Goal: Transaction & Acquisition: Purchase product/service

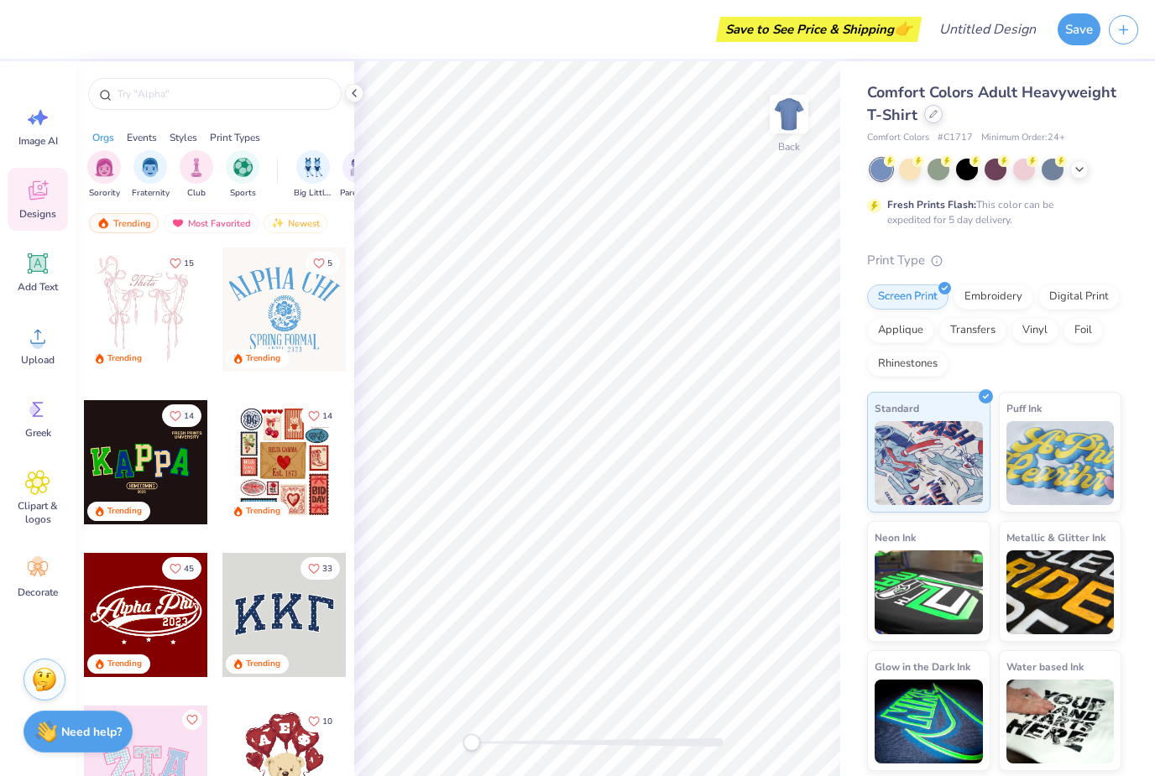
click at [932, 110] on div at bounding box center [933, 114] width 18 height 18
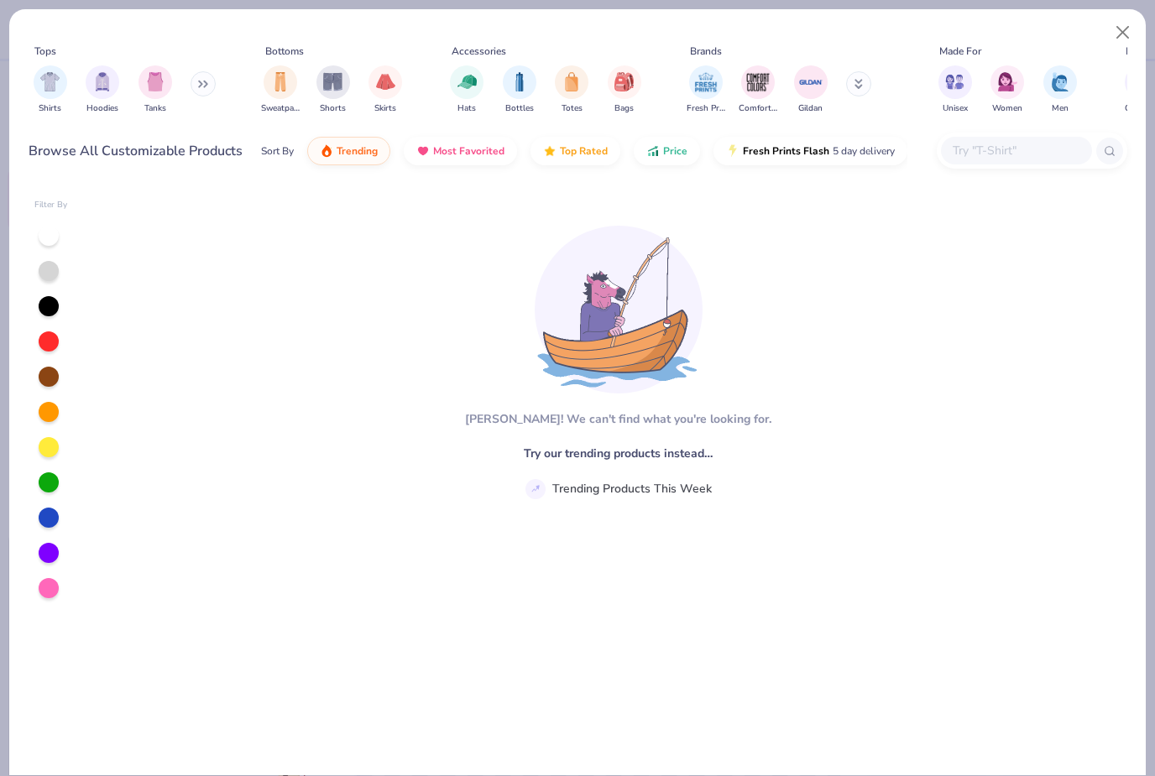
type textarea "x"
click at [993, 159] on input "text" at bounding box center [1015, 150] width 129 height 19
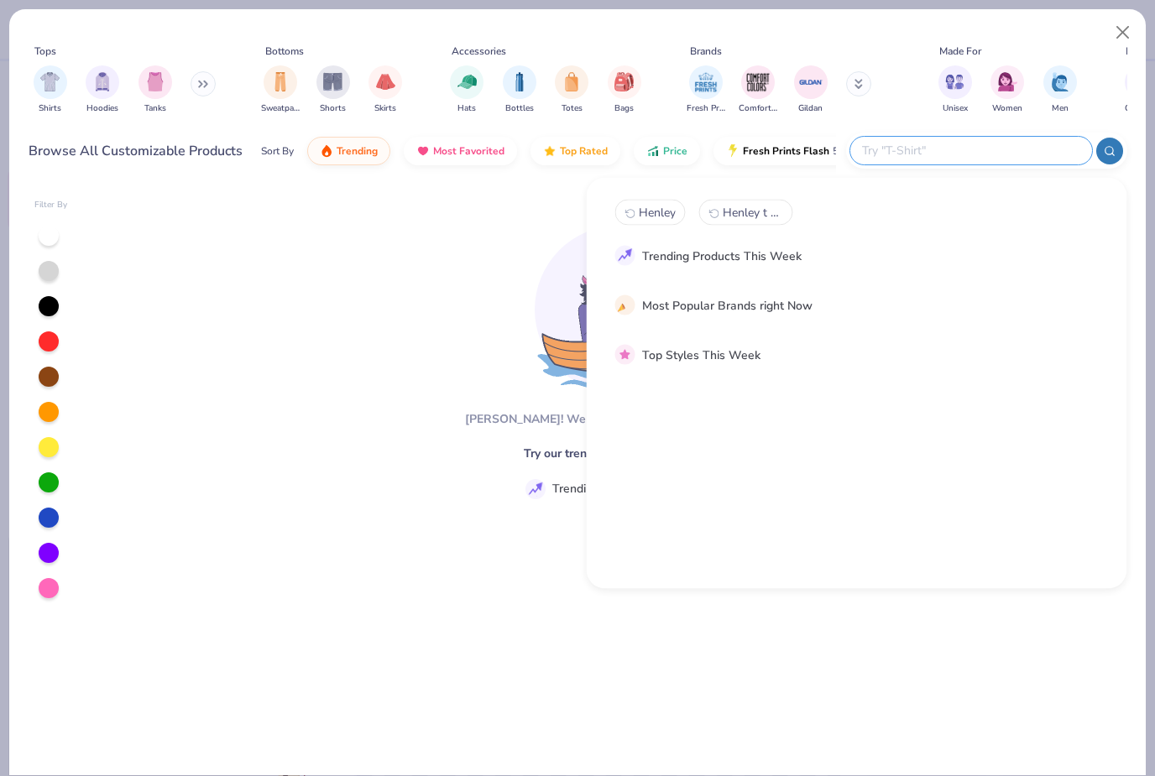
click at [662, 208] on span "Henley" at bounding box center [657, 213] width 37 height 16
type input "Henley"
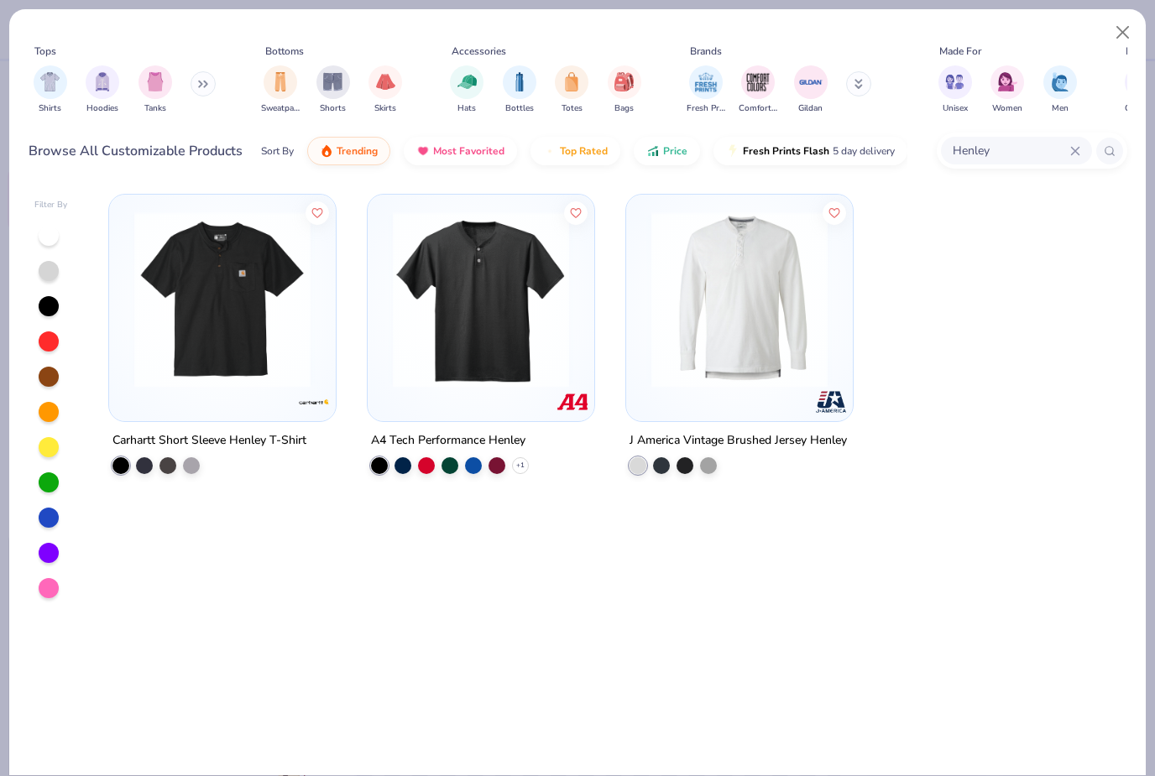
click at [233, 341] on img at bounding box center [222, 300] width 193 height 176
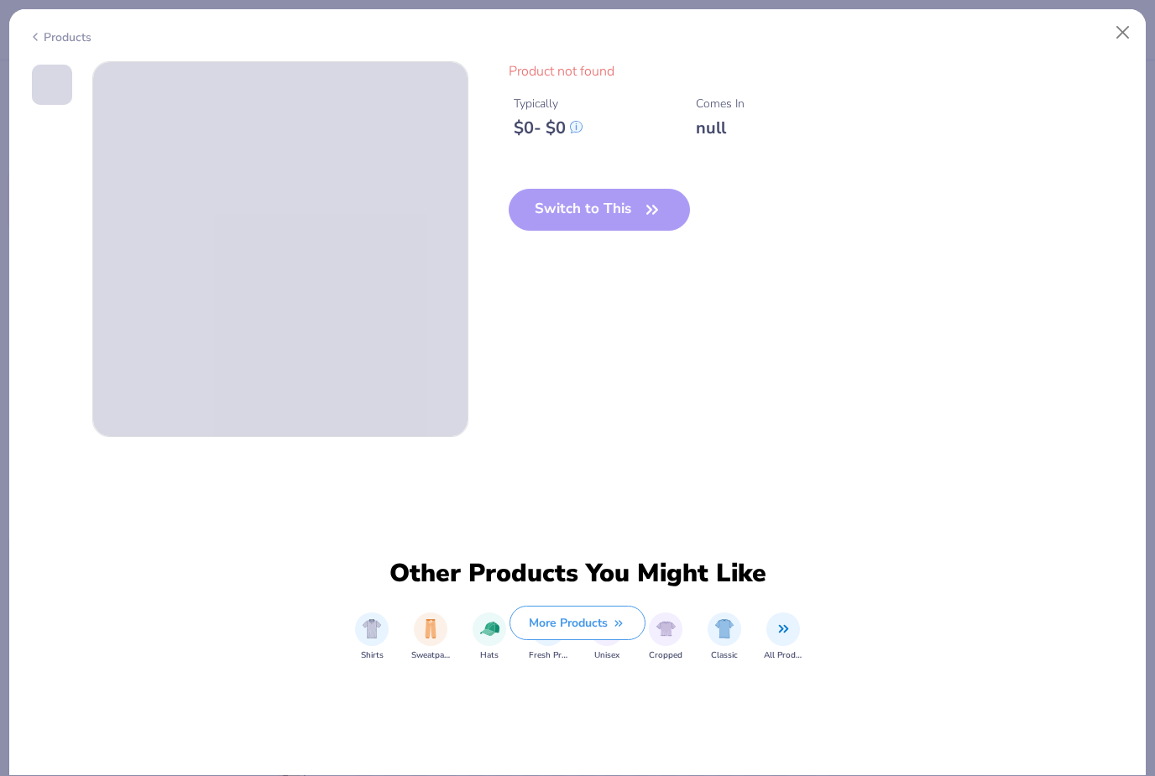
click at [623, 212] on div "Switch to This" at bounding box center [600, 223] width 182 height 69
click at [1125, 35] on button "Close" at bounding box center [1123, 33] width 32 height 32
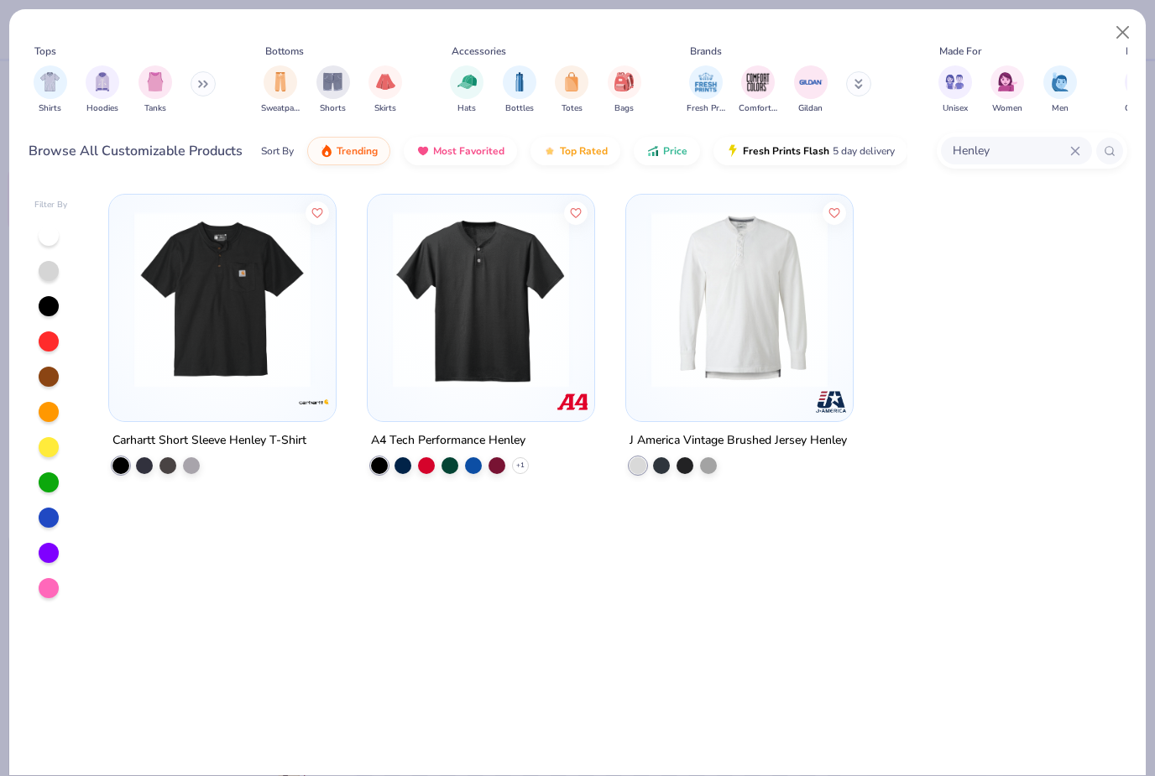
click at [248, 299] on img at bounding box center [222, 300] width 193 height 176
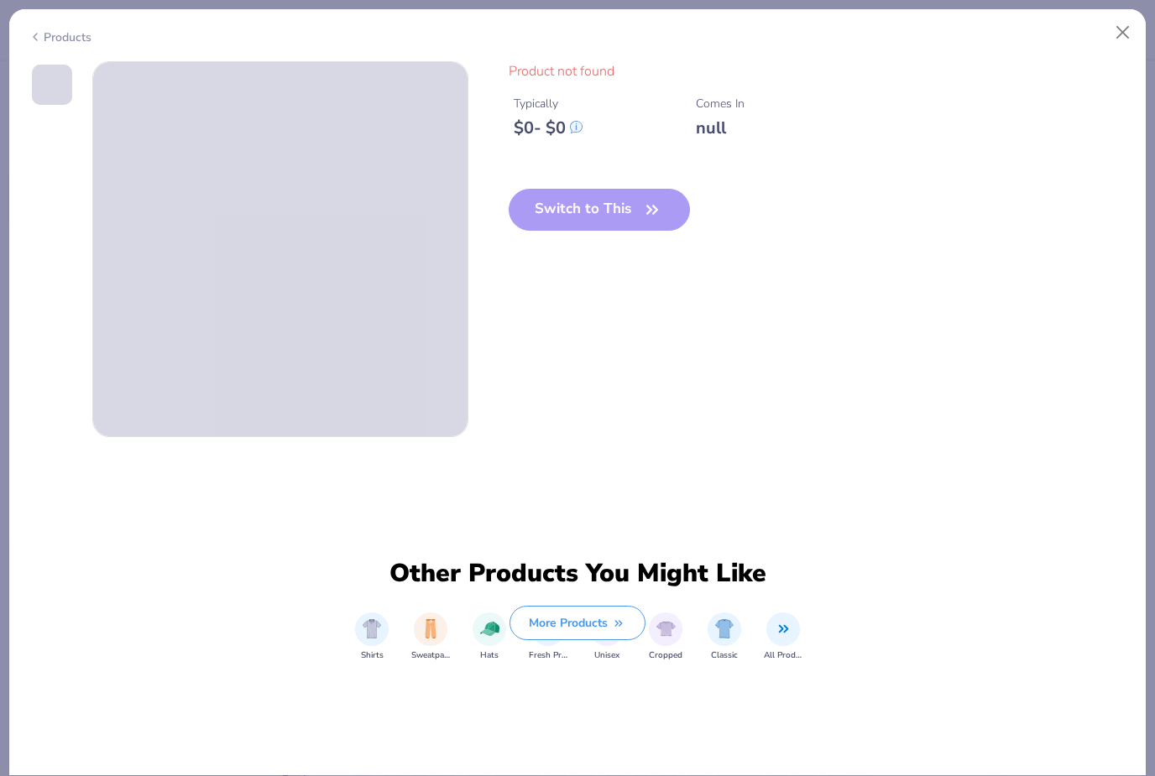
click at [627, 196] on div "Switch to This" at bounding box center [600, 223] width 182 height 69
drag, startPoint x: 627, startPoint y: 196, endPoint x: 632, endPoint y: 212, distance: 16.7
click at [627, 196] on div "Switch to This" at bounding box center [600, 223] width 182 height 69
click at [632, 215] on div "Switch to This" at bounding box center [600, 223] width 182 height 69
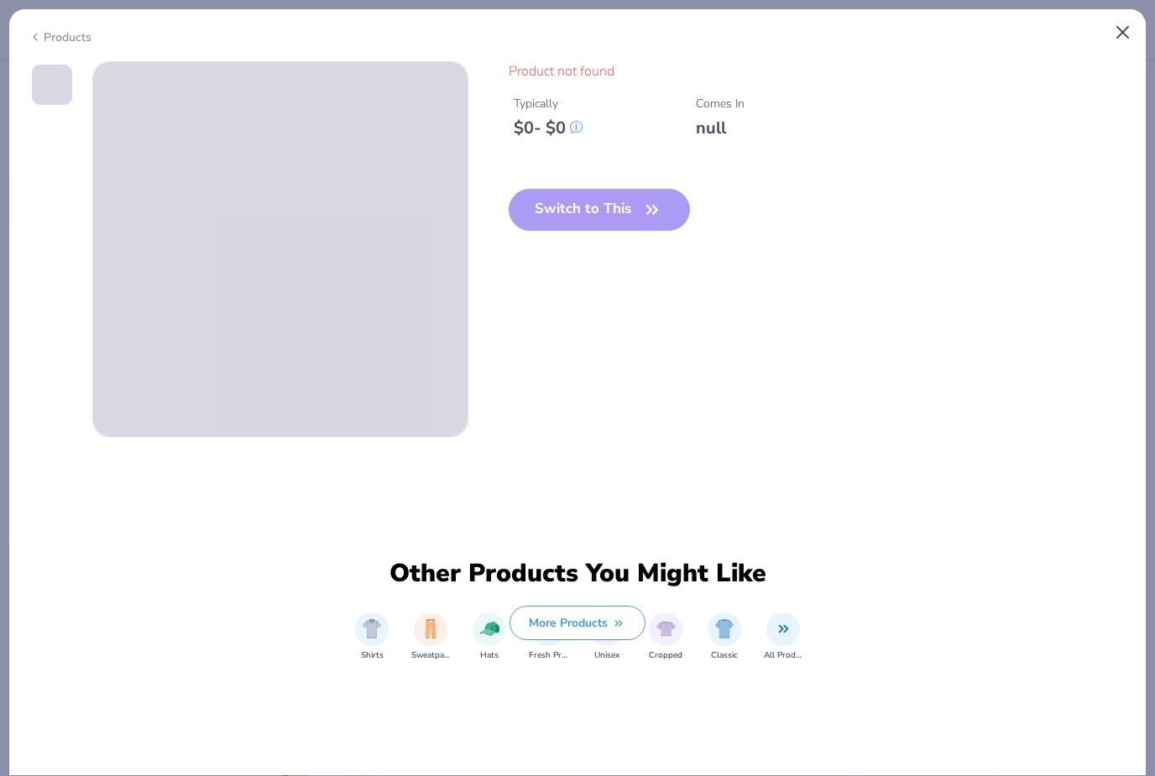
click at [1118, 36] on button "Close" at bounding box center [1123, 33] width 32 height 32
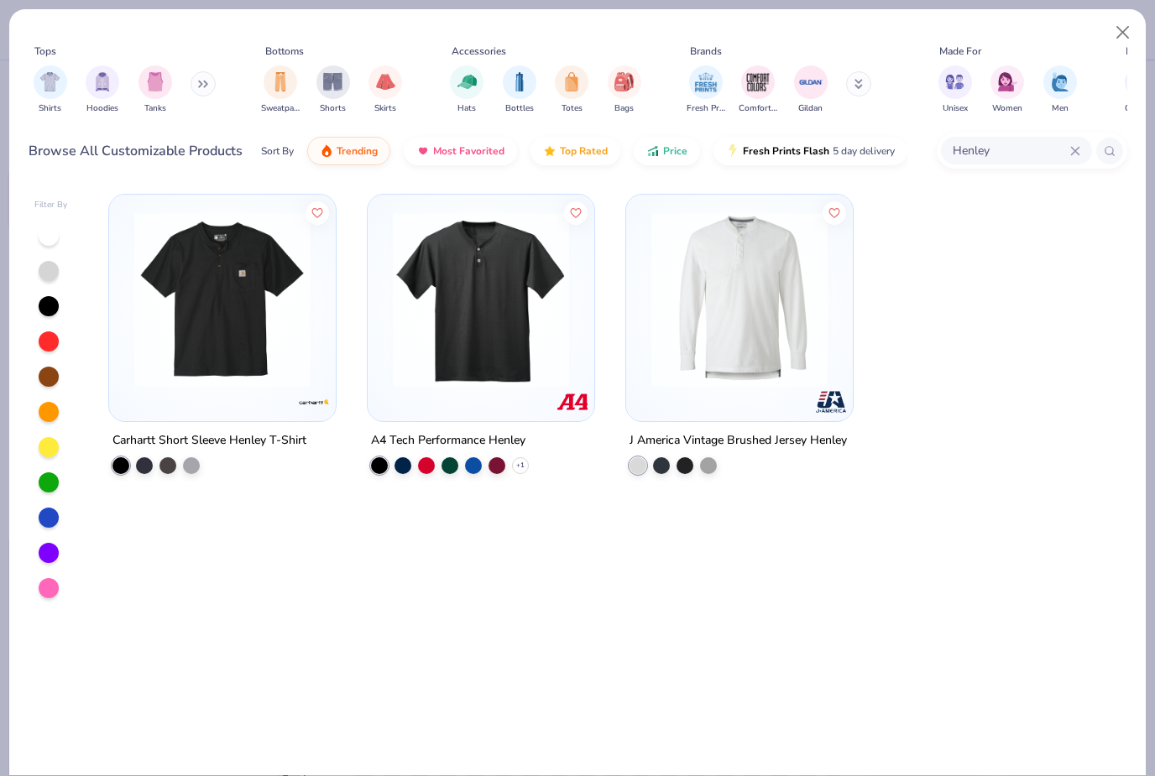
click at [273, 353] on img at bounding box center [222, 300] width 193 height 176
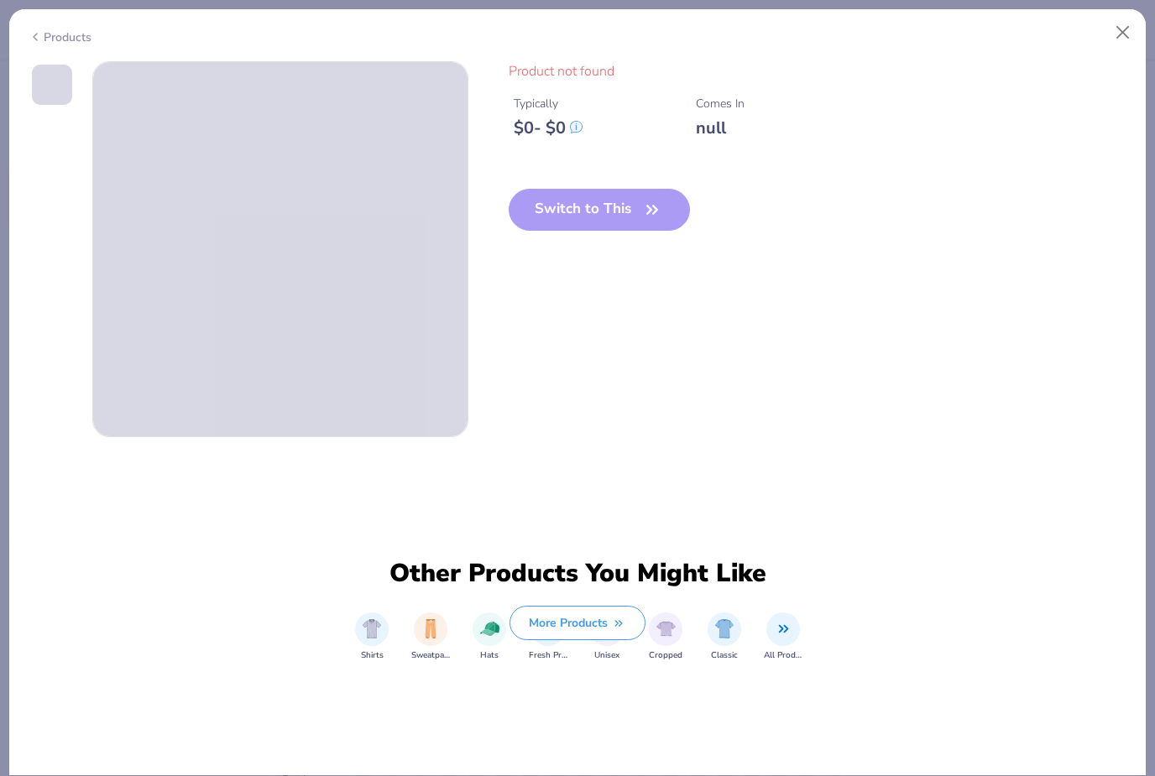
click at [603, 215] on div "Switch to This" at bounding box center [600, 223] width 182 height 69
click at [1128, 34] on button "Close" at bounding box center [1123, 33] width 32 height 32
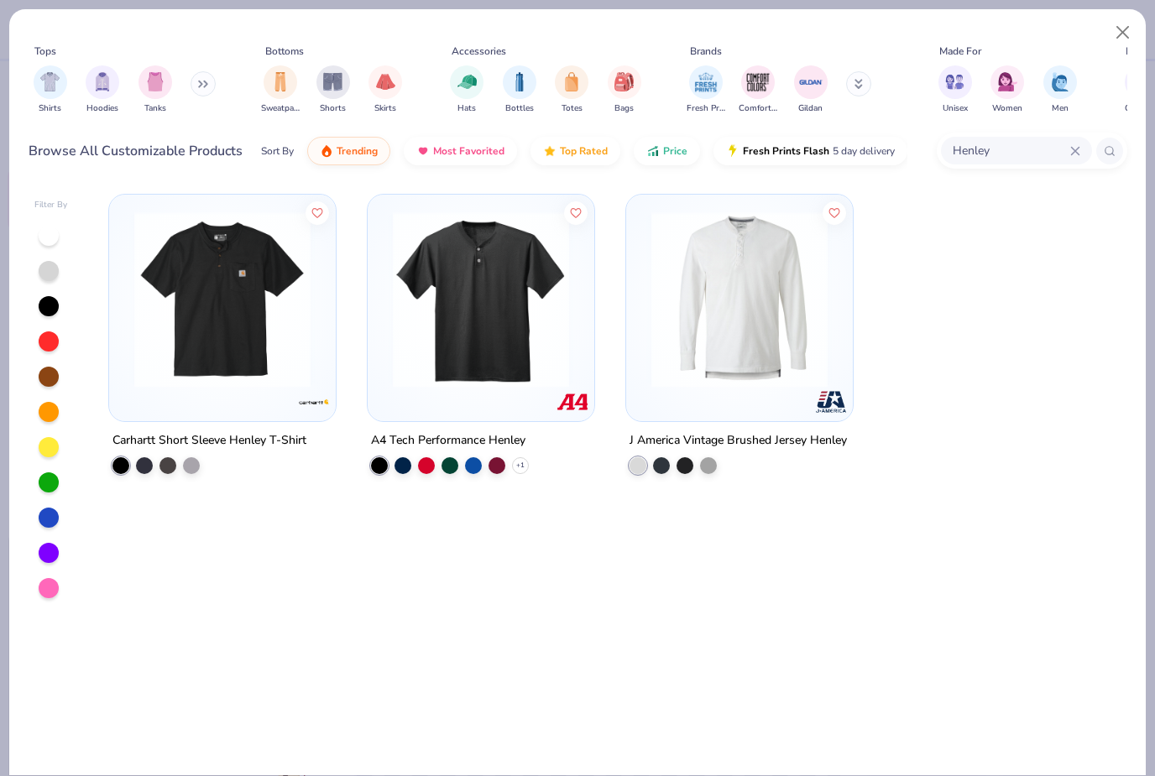
click at [317, 399] on img at bounding box center [314, 402] width 34 height 34
type textarea "x"
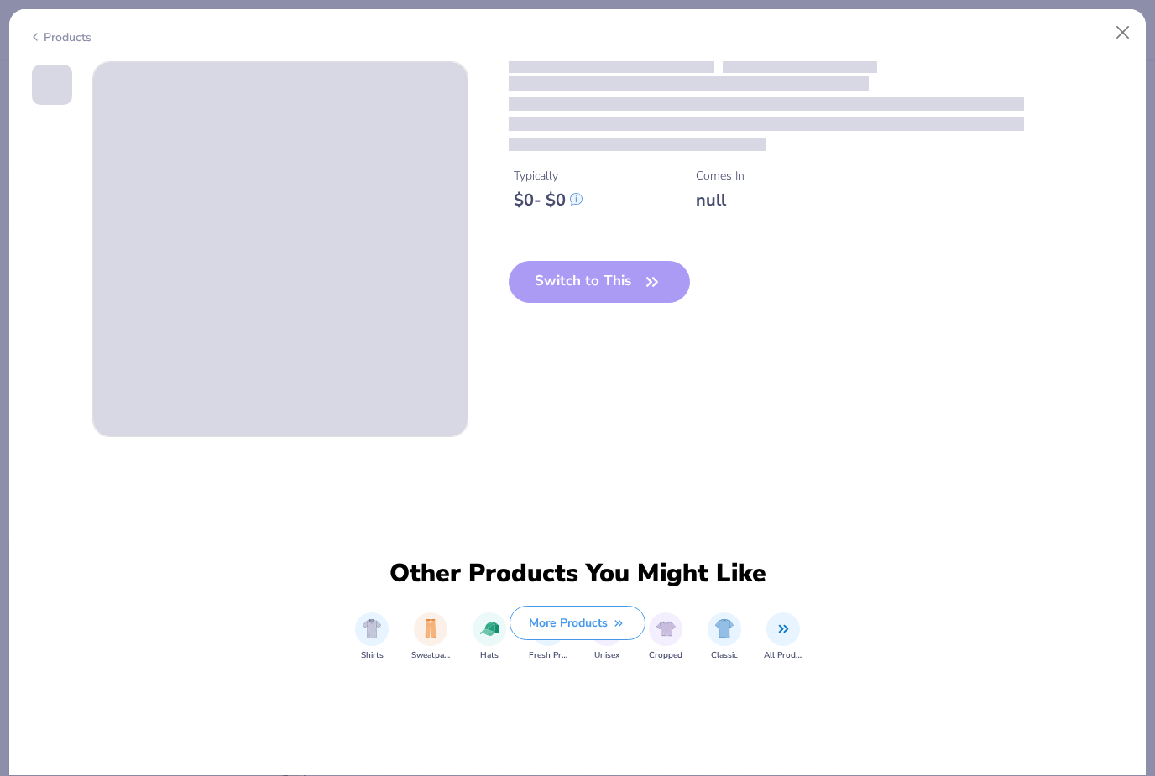
click at [591, 285] on div "Switch to This" at bounding box center [600, 295] width 182 height 69
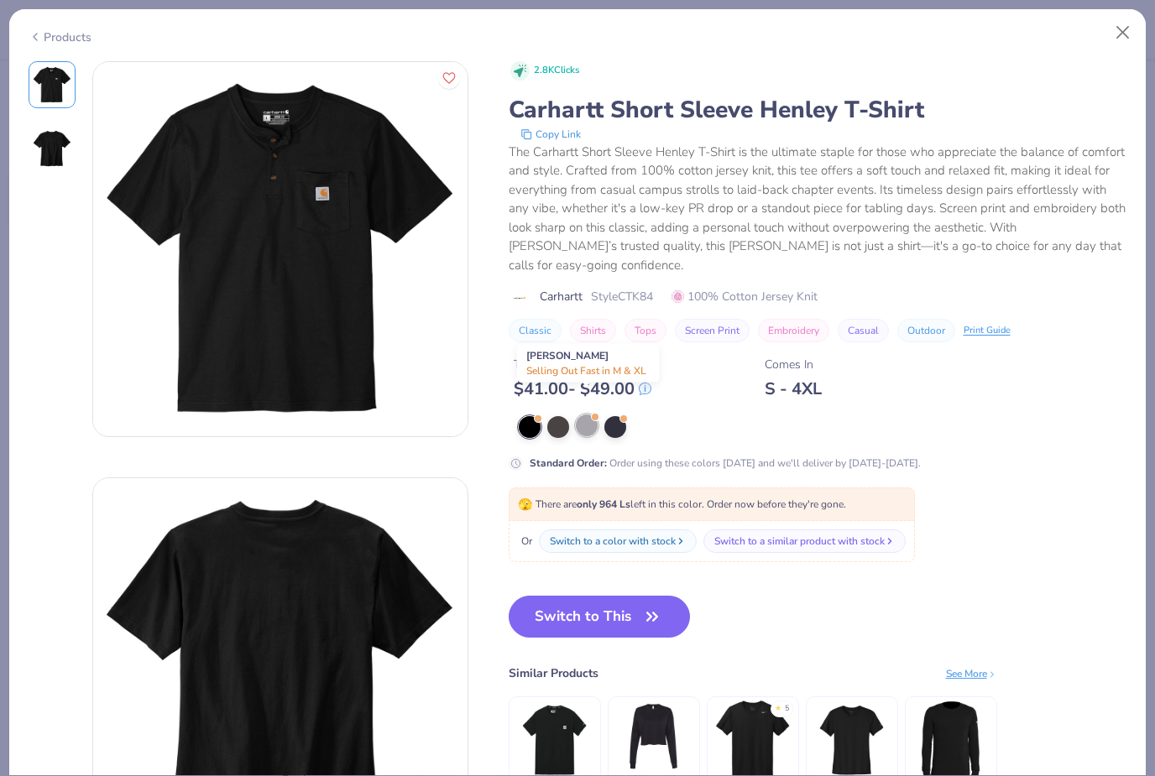
click at [584, 415] on div at bounding box center [587, 426] width 22 height 22
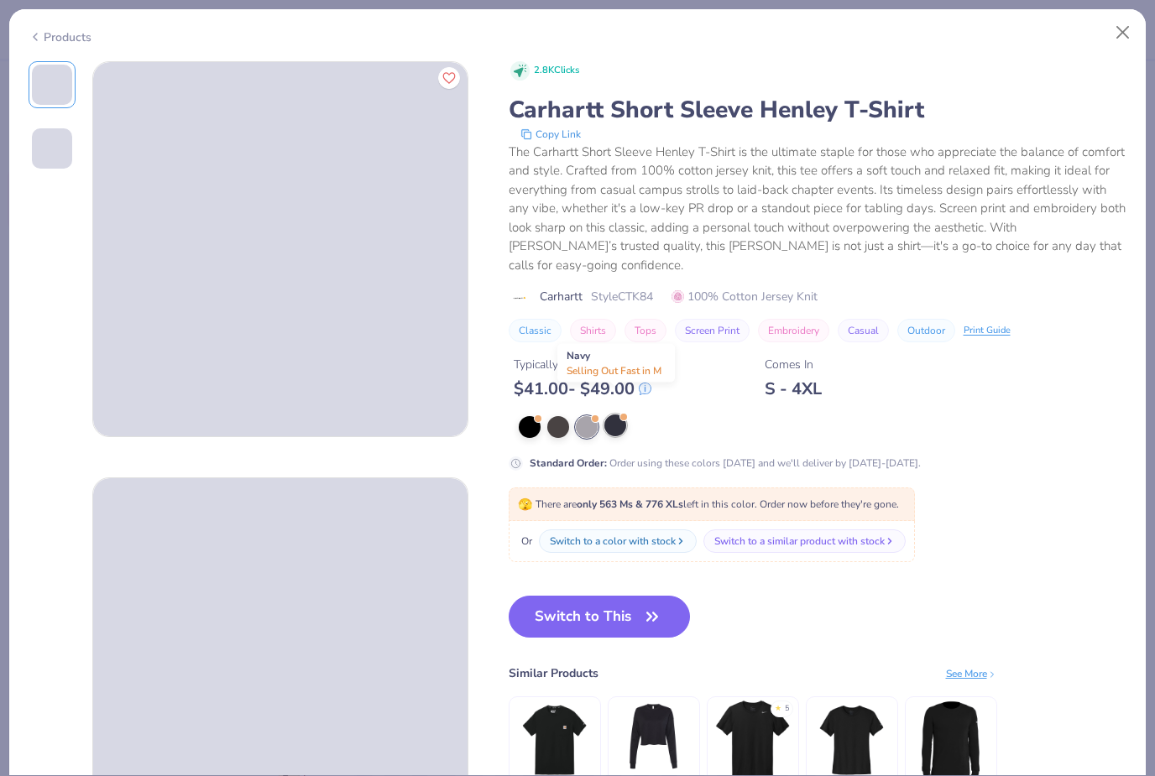
click at [621, 415] on div at bounding box center [615, 426] width 22 height 22
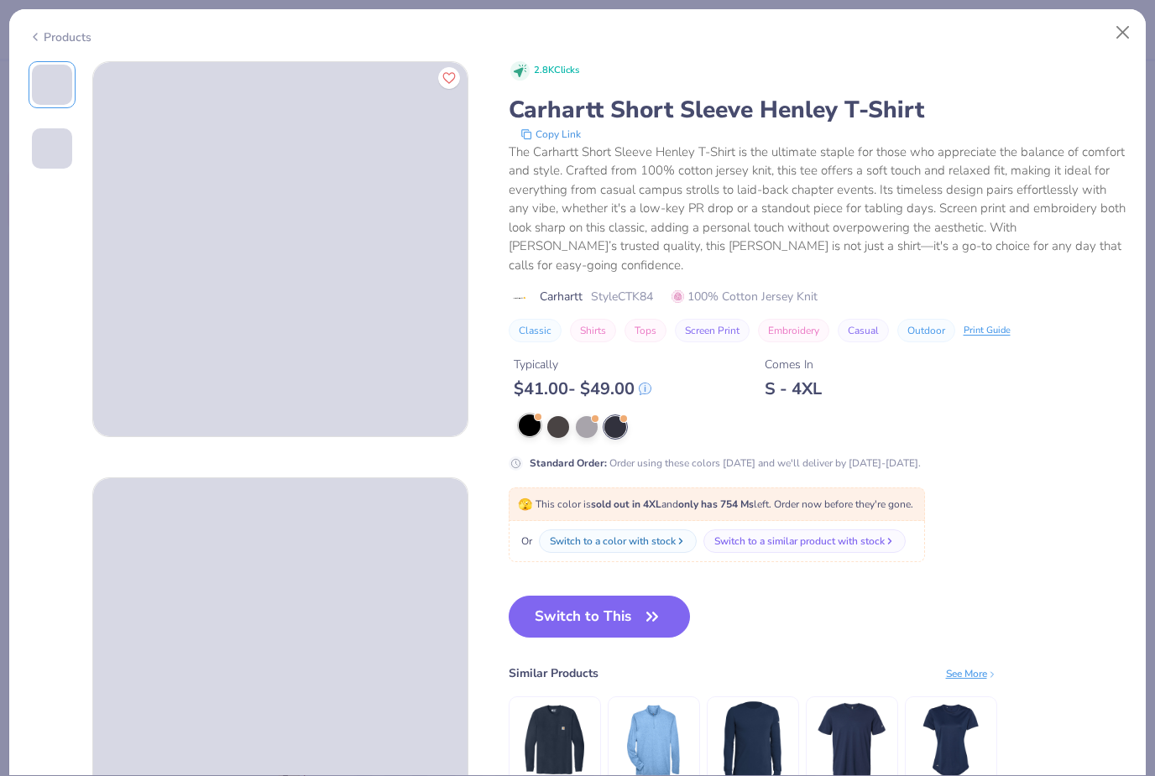
click at [532, 416] on div at bounding box center [530, 426] width 22 height 22
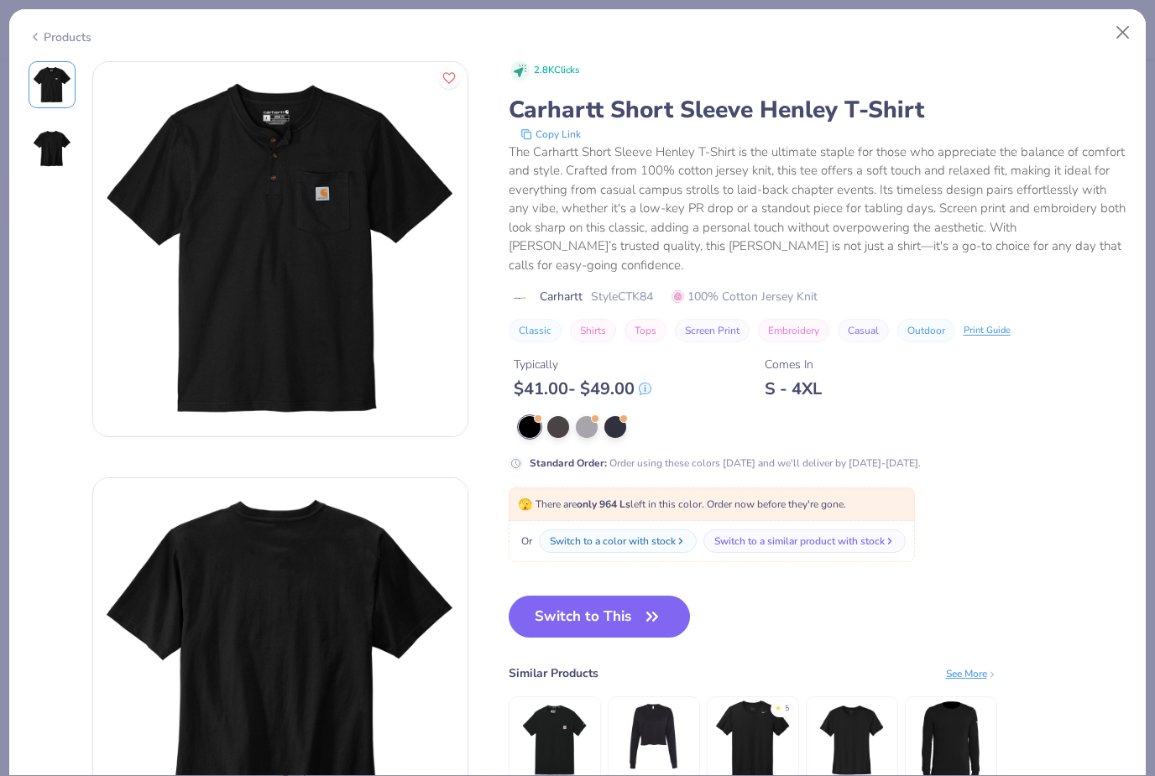
click at [654, 416] on div at bounding box center [823, 427] width 609 height 22
click at [555, 415] on div at bounding box center [558, 426] width 22 height 22
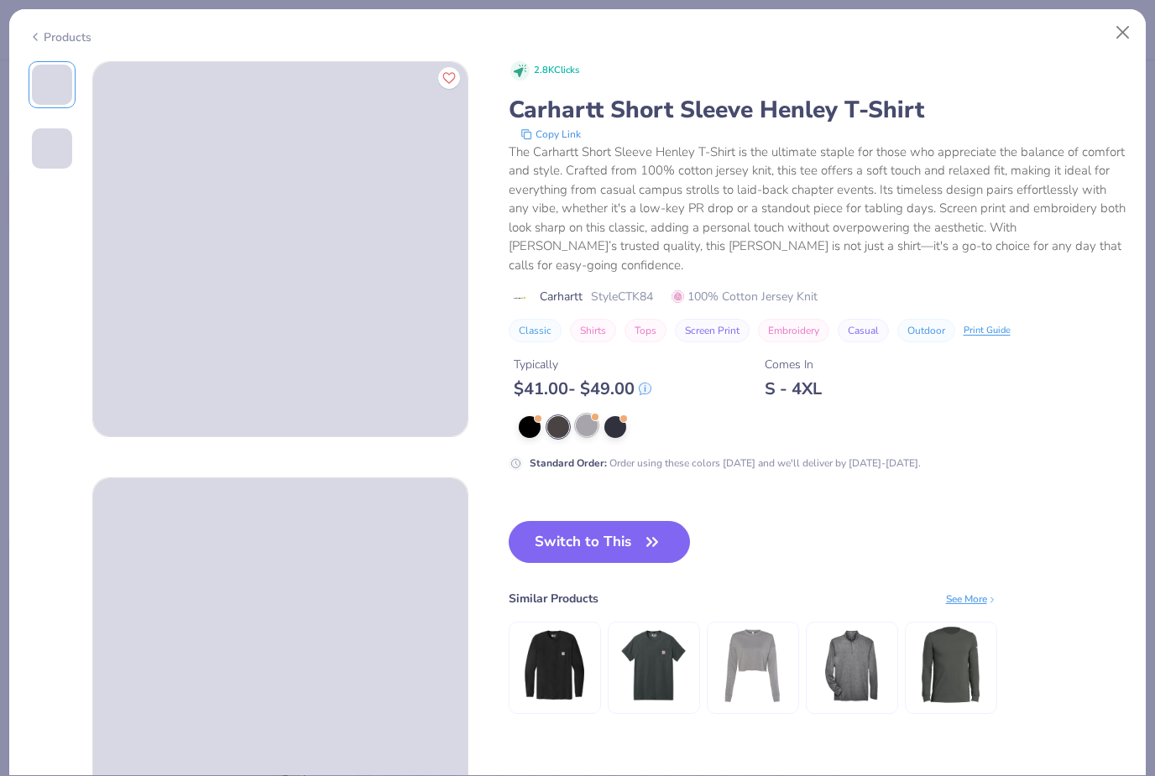
click at [585, 415] on div at bounding box center [587, 426] width 22 height 22
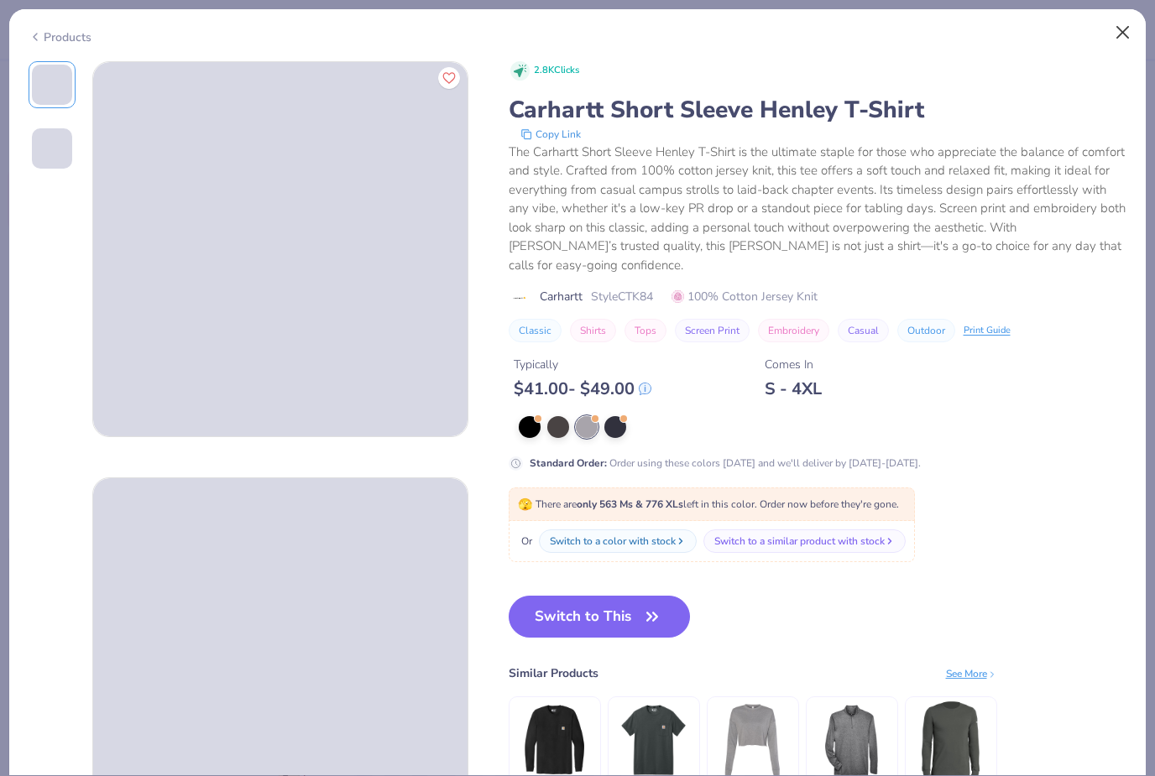
click at [1117, 34] on button "Close" at bounding box center [1123, 33] width 32 height 32
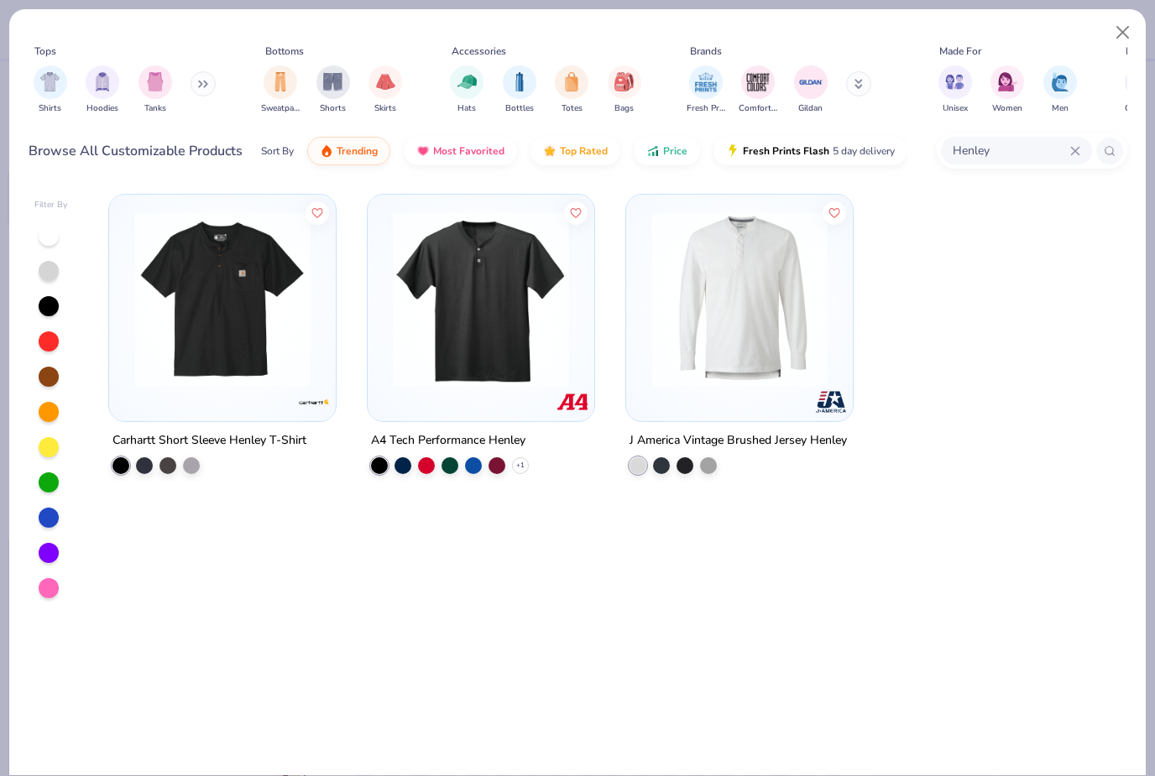
click at [150, 371] on img at bounding box center [222, 300] width 193 height 176
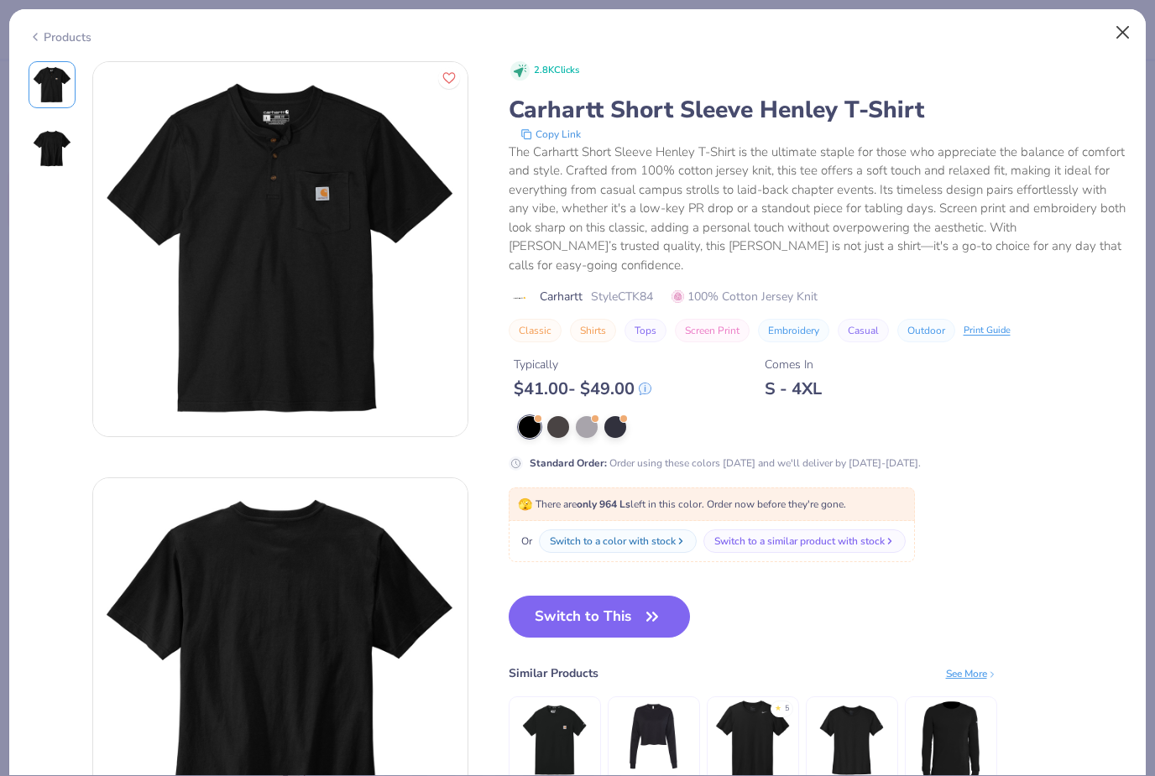
click at [1114, 40] on button "Close" at bounding box center [1123, 33] width 32 height 32
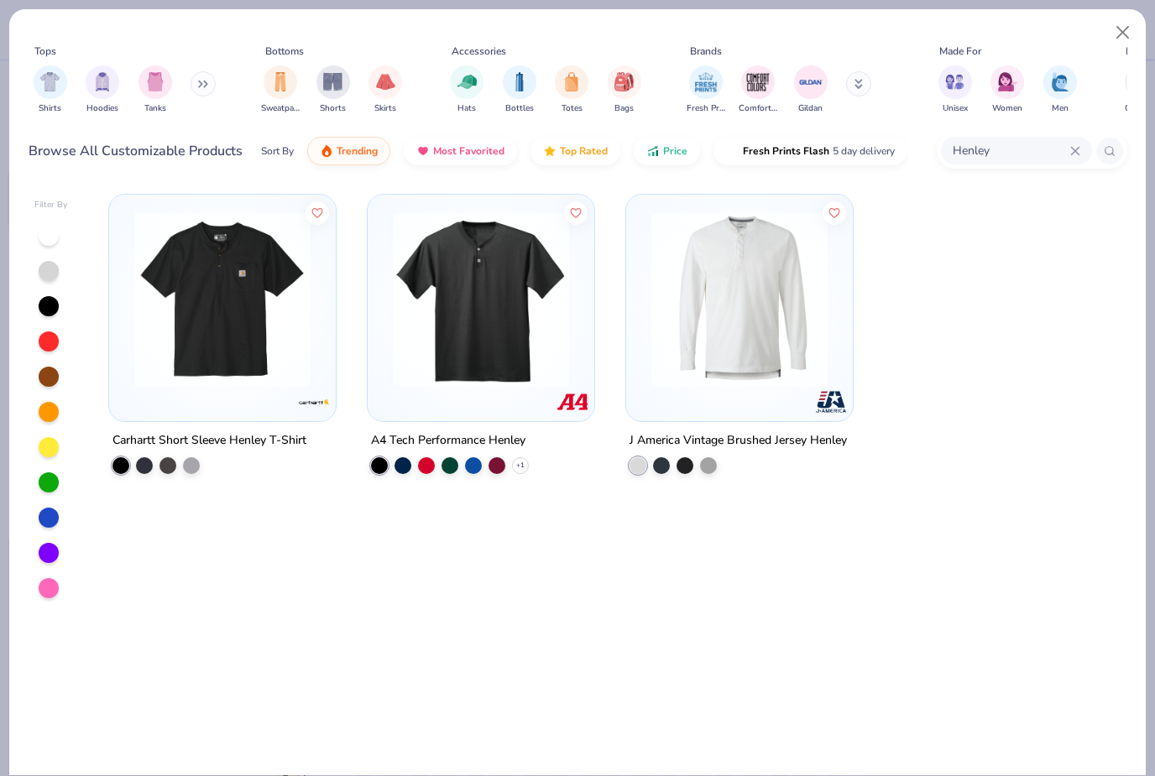
click at [449, 290] on img at bounding box center [480, 300] width 193 height 176
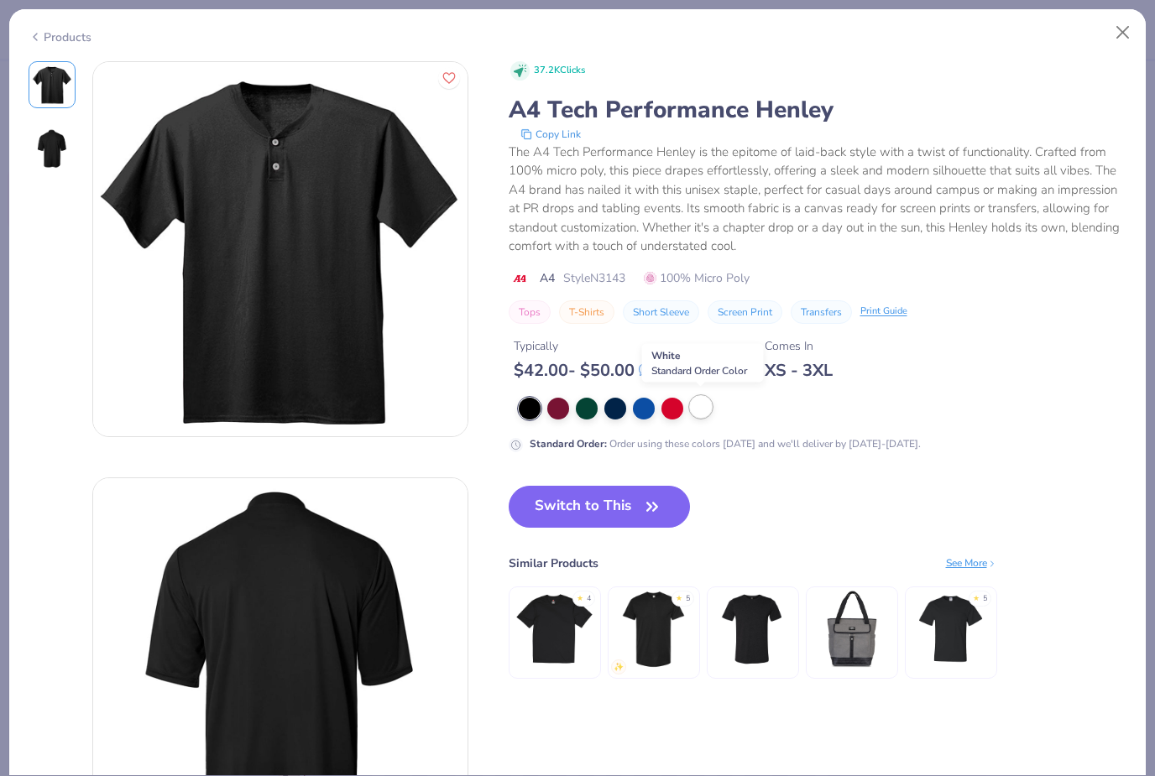
click at [697, 402] on div at bounding box center [701, 407] width 22 height 22
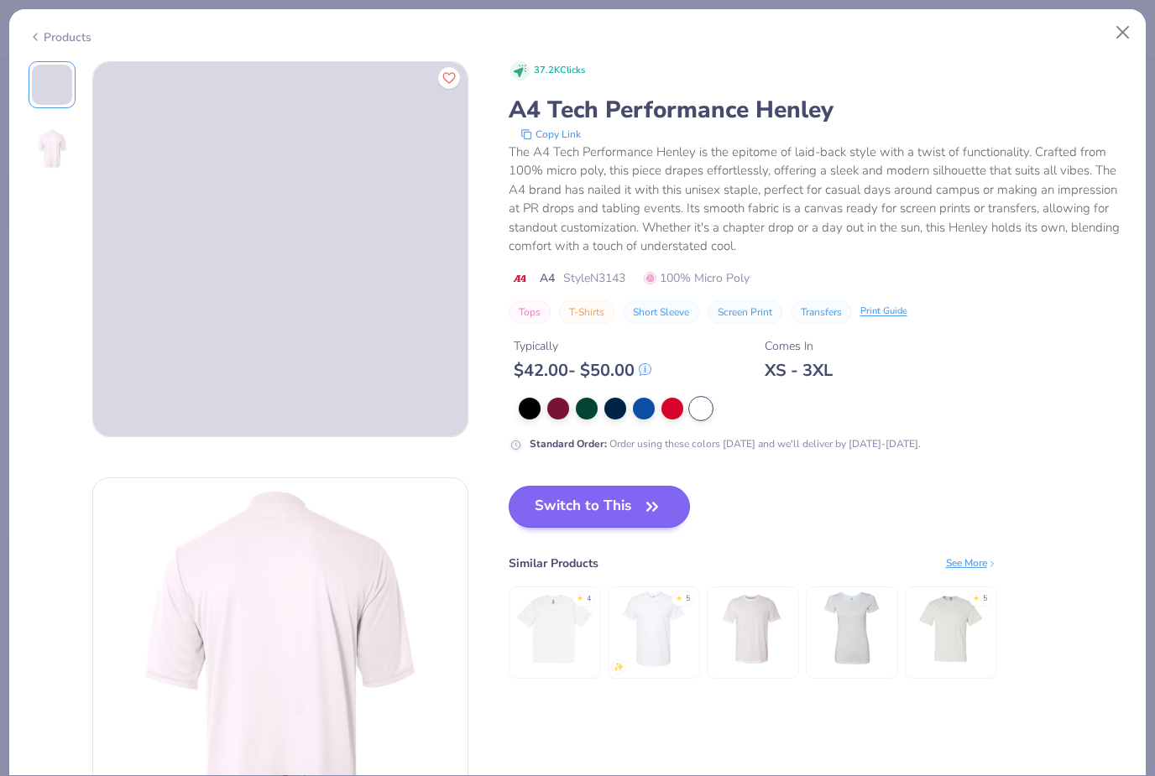
click at [655, 504] on icon "button" at bounding box center [652, 507] width 10 height 8
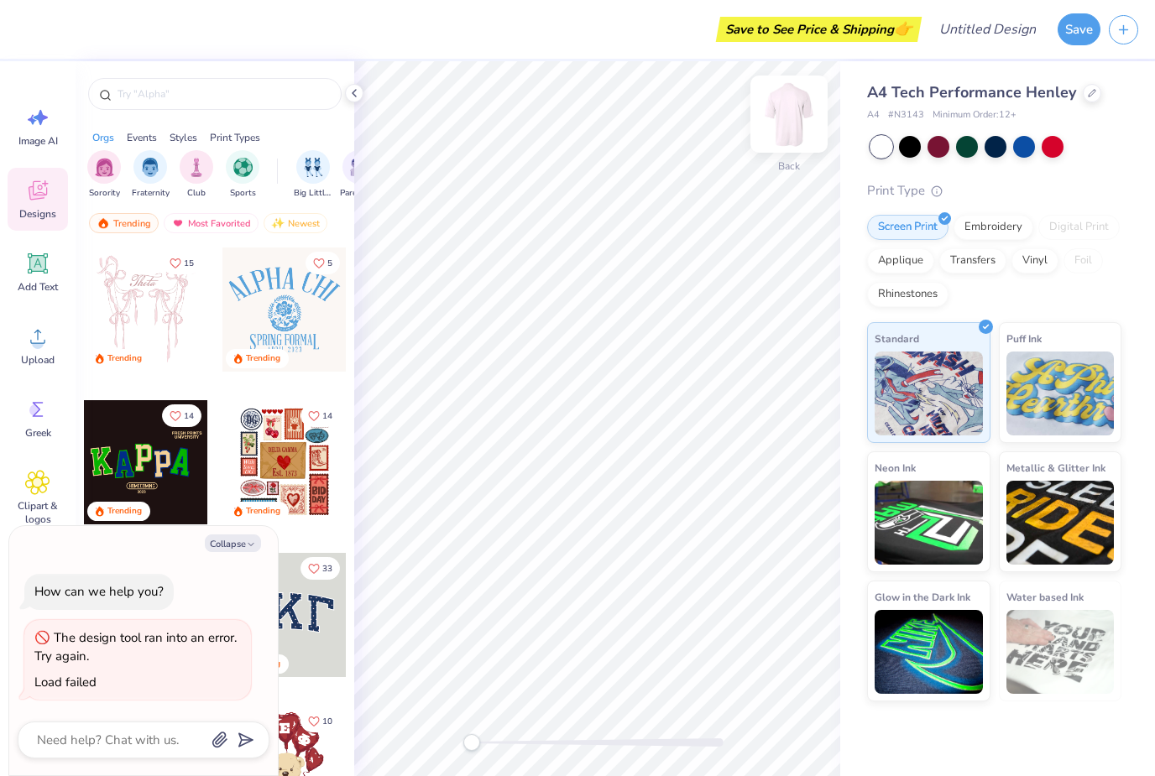
click at [784, 125] on img at bounding box center [788, 114] width 67 height 67
click at [792, 119] on div at bounding box center [788, 114] width 77 height 77
